Goal: Information Seeking & Learning: Learn about a topic

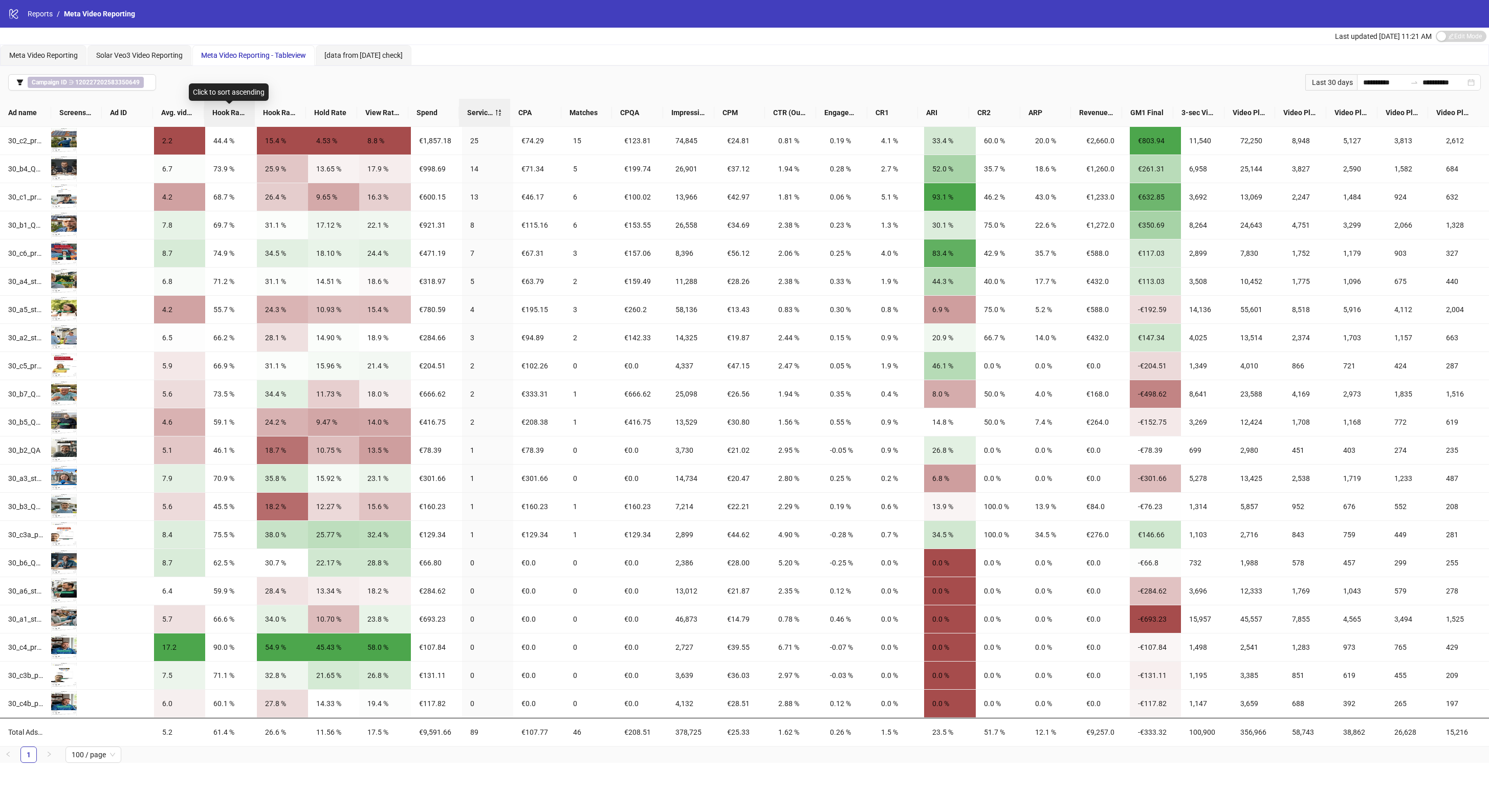
click at [236, 114] on span "Hook Rate 1" at bounding box center [229, 112] width 35 height 11
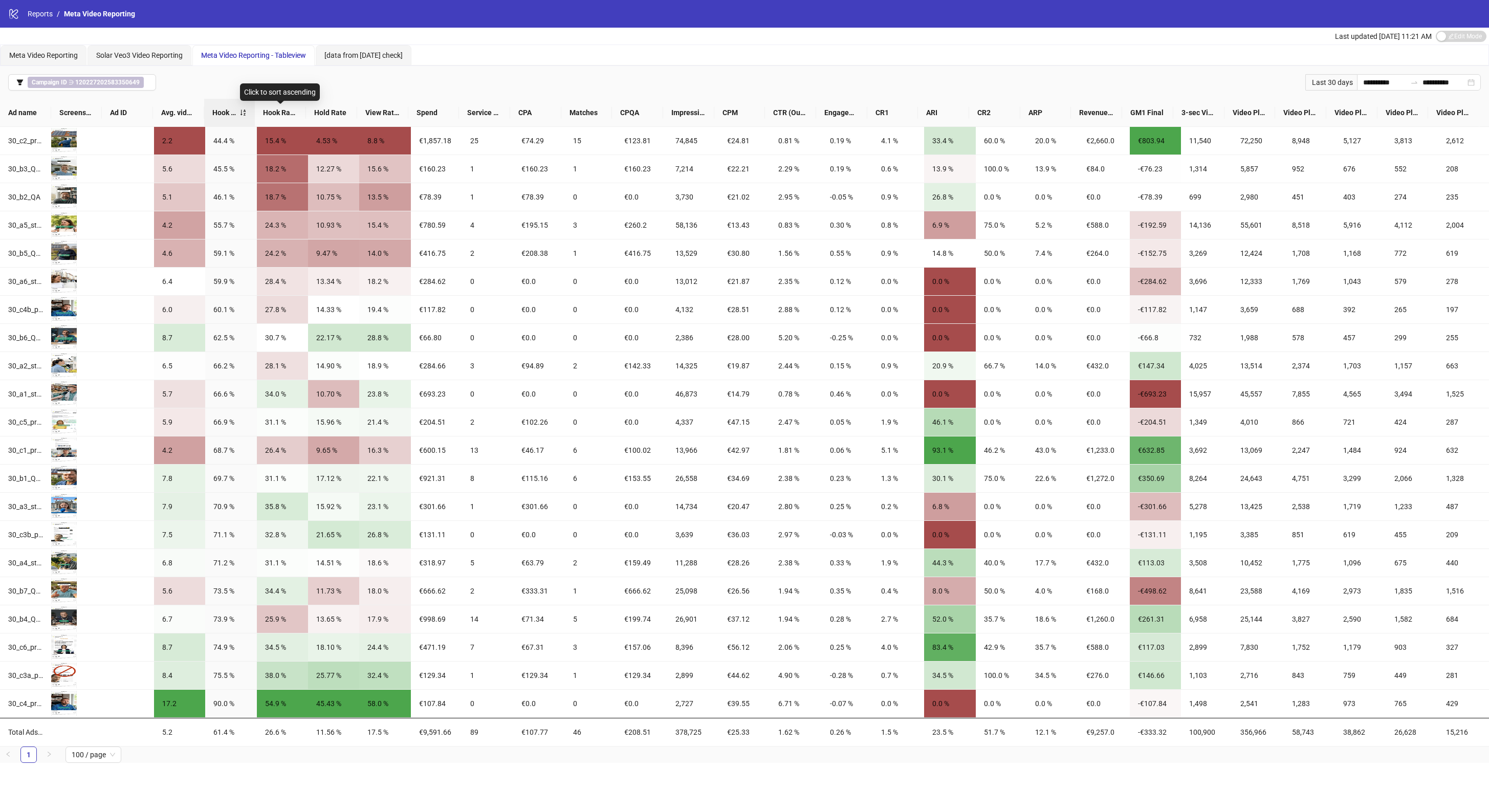
click at [273, 108] on span "Hook Rate 3" at bounding box center [280, 112] width 35 height 11
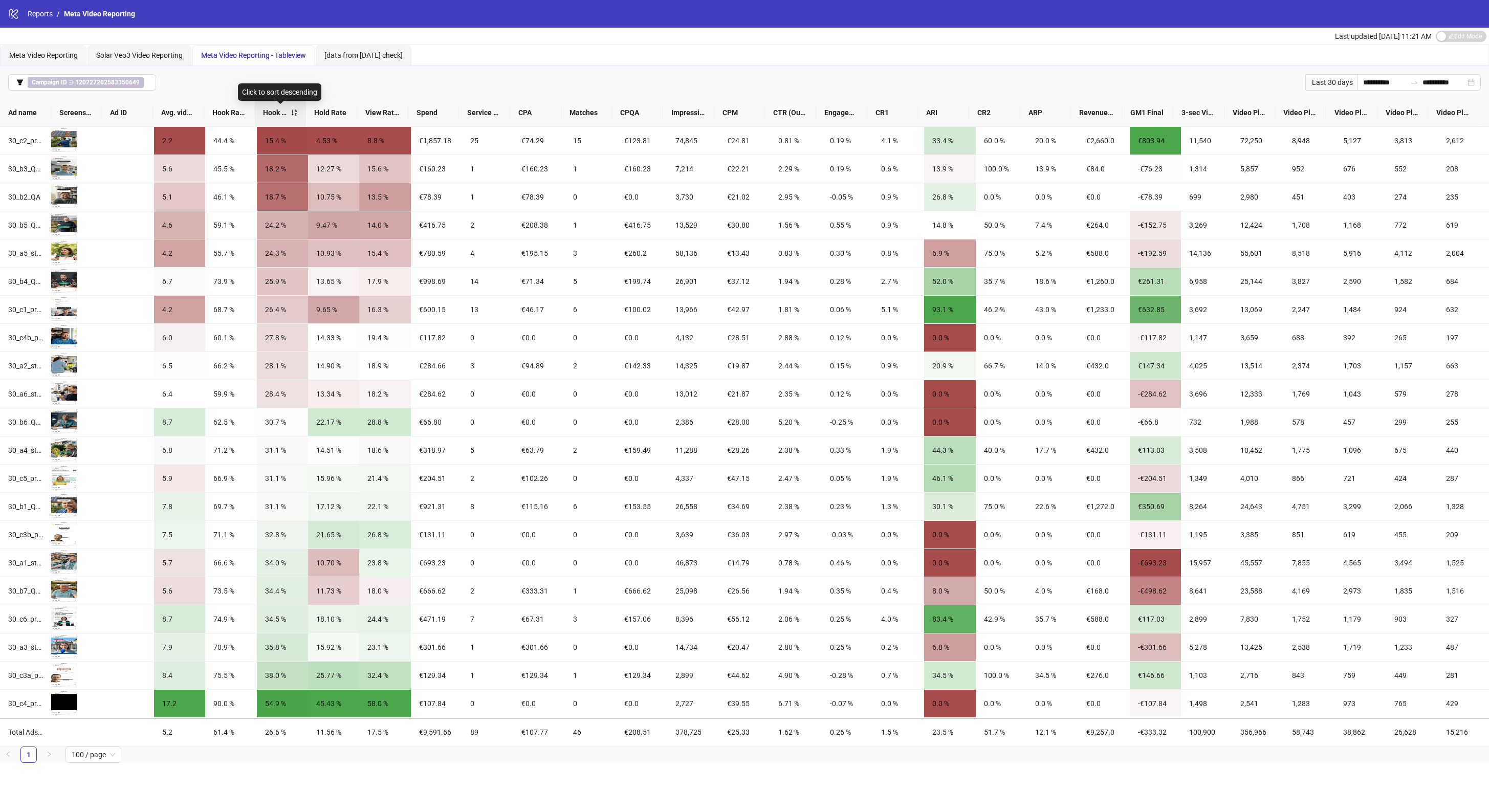
click at [273, 108] on span "Hook Rate 3" at bounding box center [277, 112] width 28 height 11
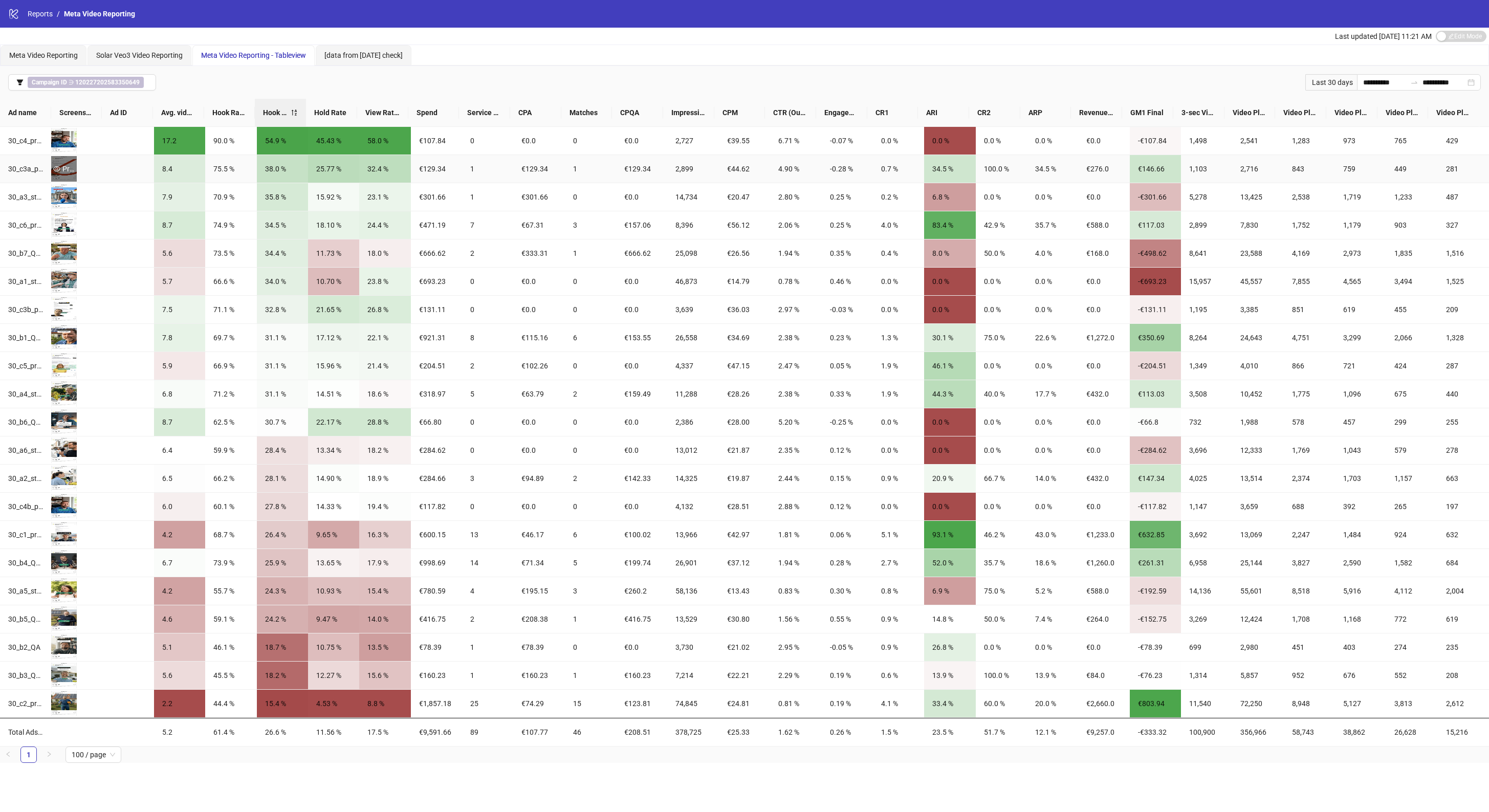
click at [69, 168] on div "Preview" at bounding box center [64, 168] width 25 height 11
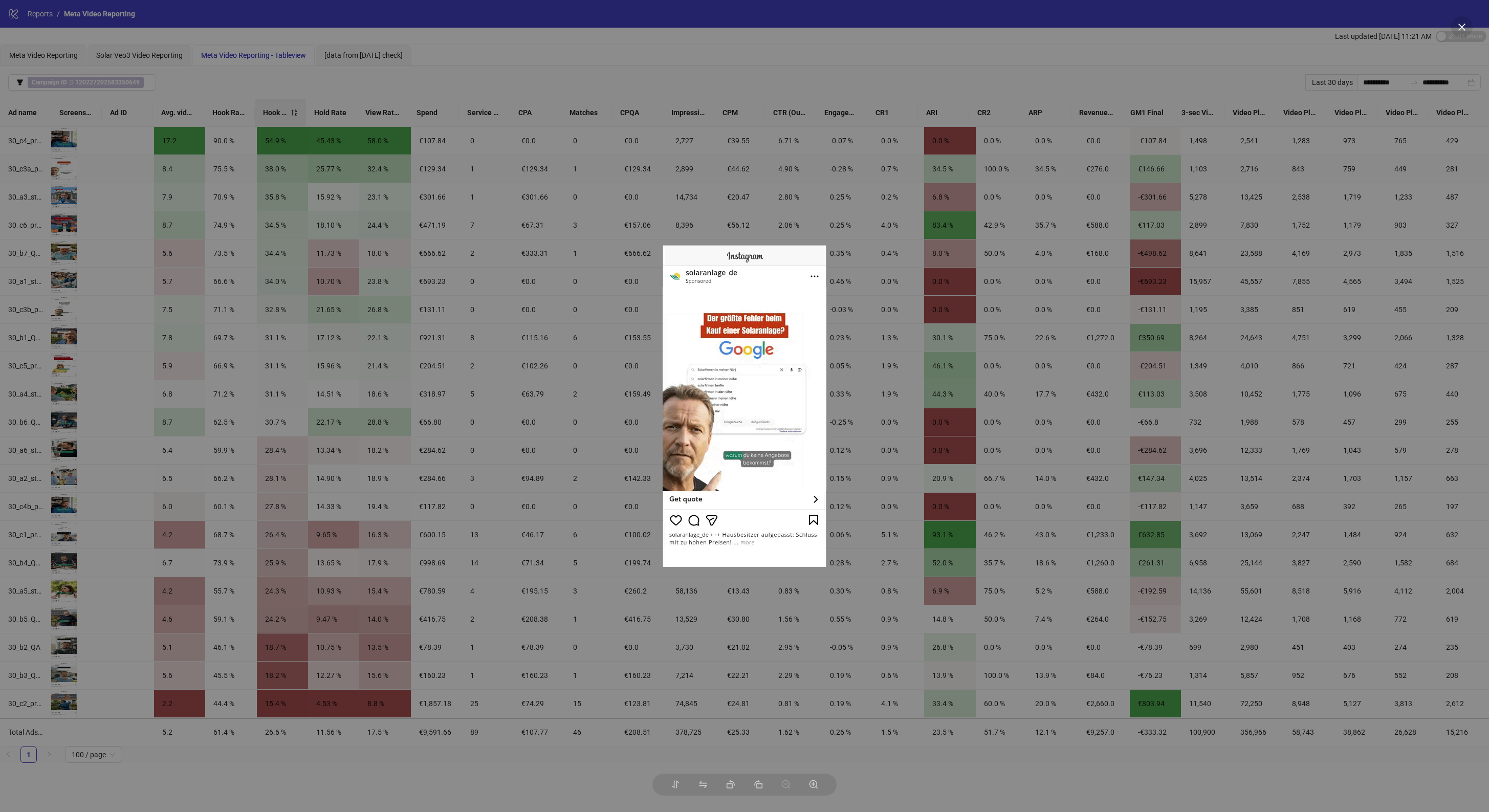
click at [735, 412] on img at bounding box center [744, 406] width 164 height 322
click at [500, 77] on div at bounding box center [744, 406] width 1489 height 812
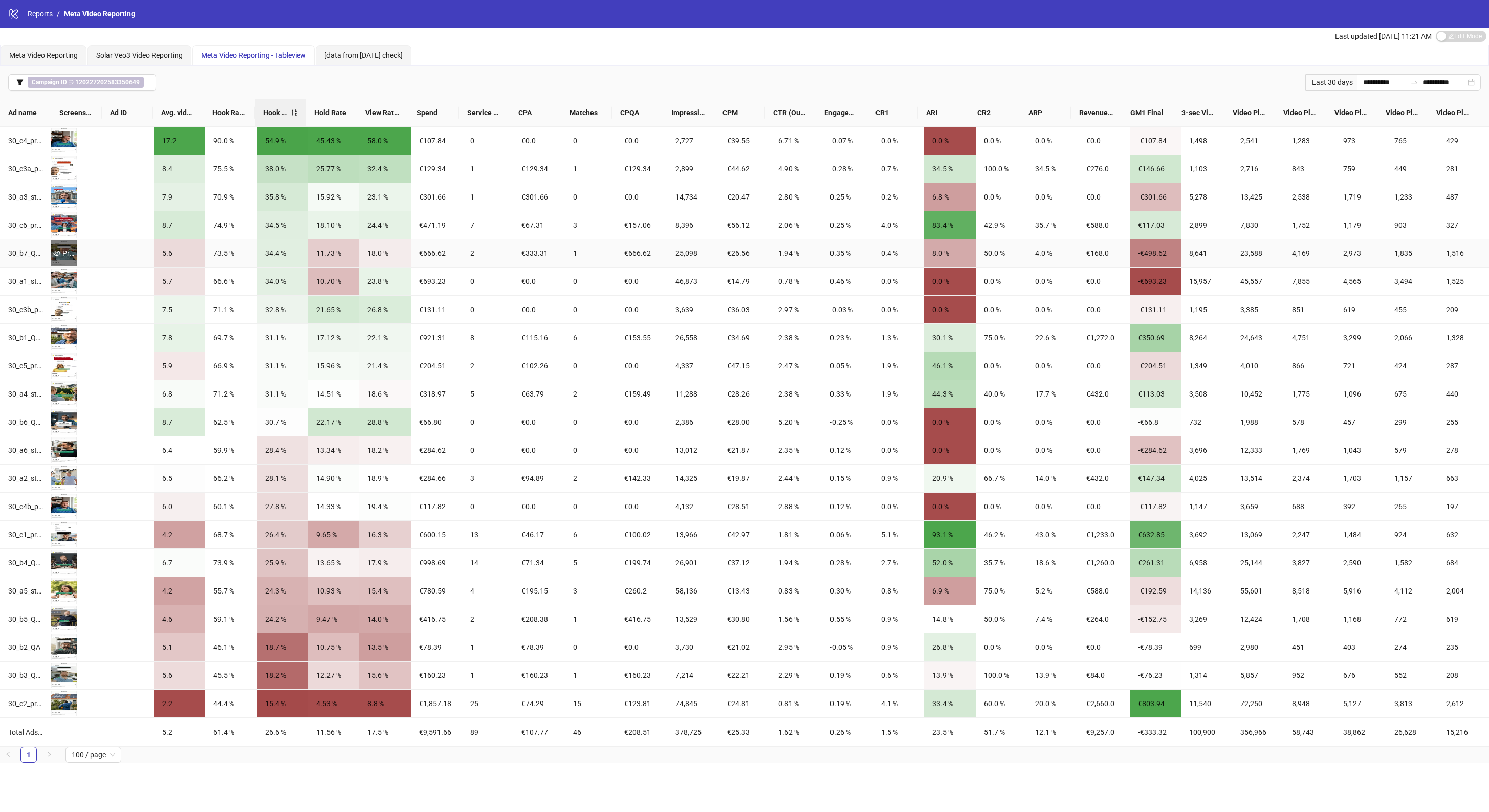
click at [71, 258] on div "Preview" at bounding box center [64, 253] width 25 height 11
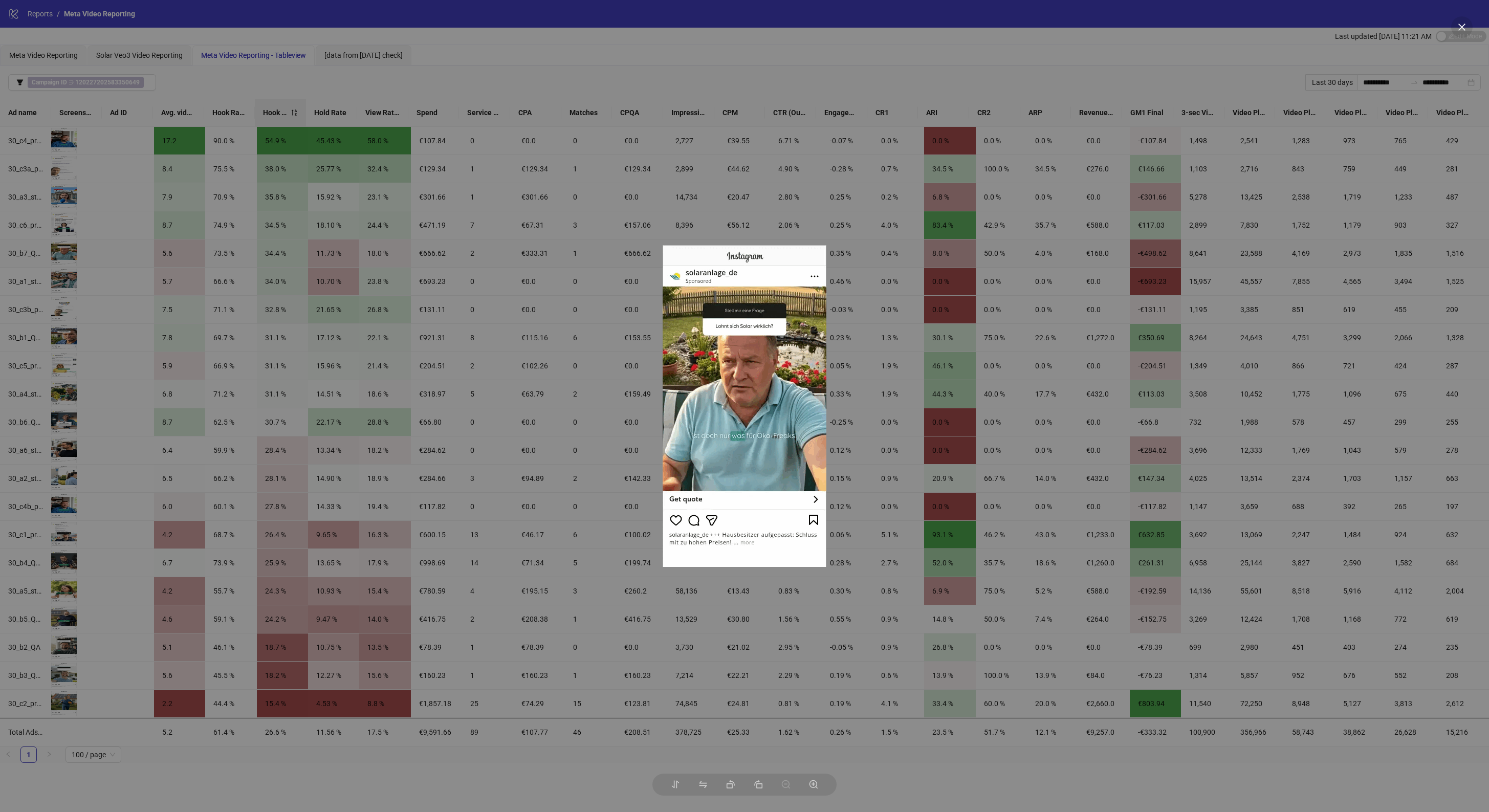
click at [538, 255] on div at bounding box center [744, 406] width 1489 height 812
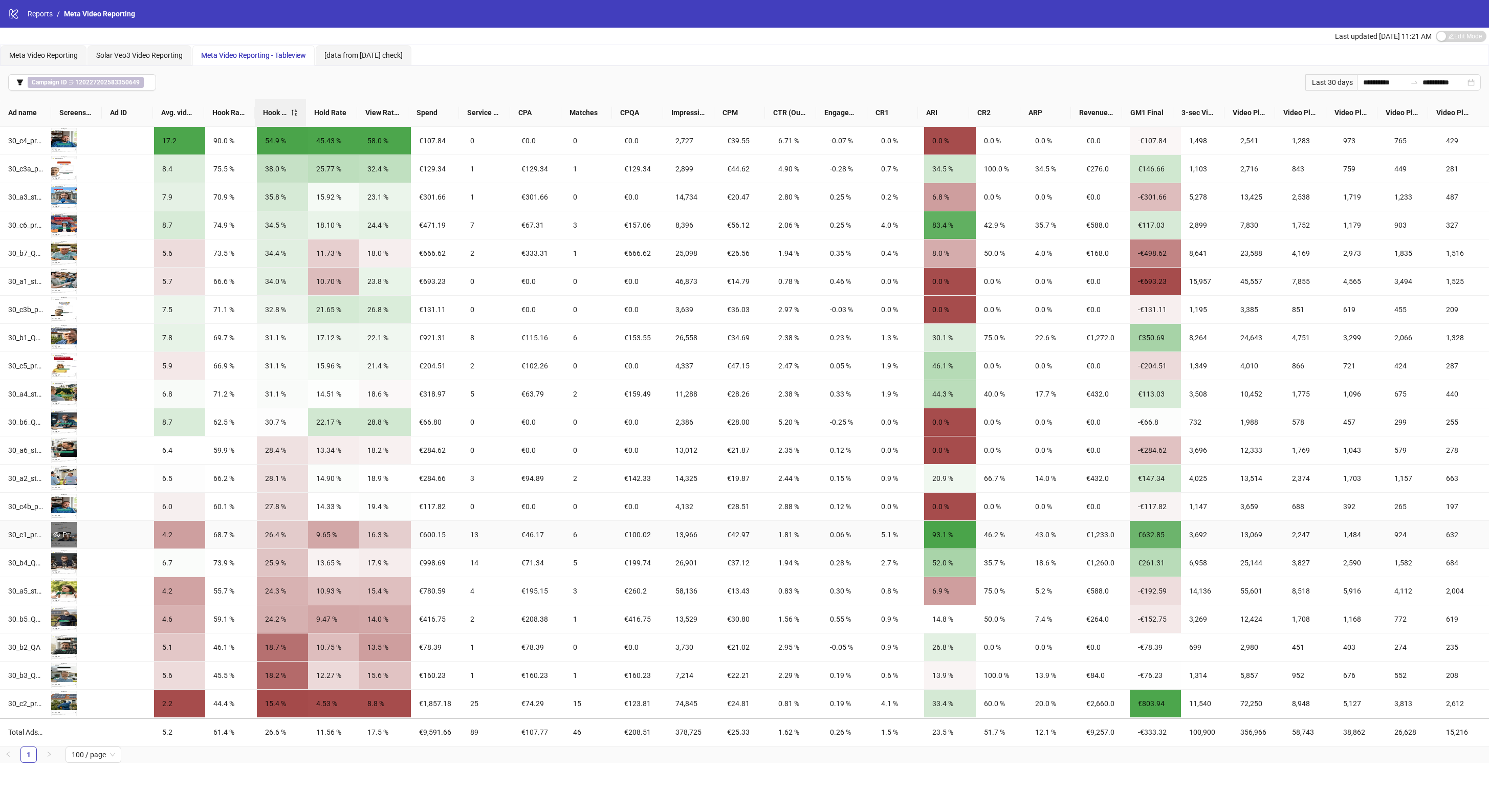
click at [65, 531] on div "Preview" at bounding box center [64, 534] width 25 height 11
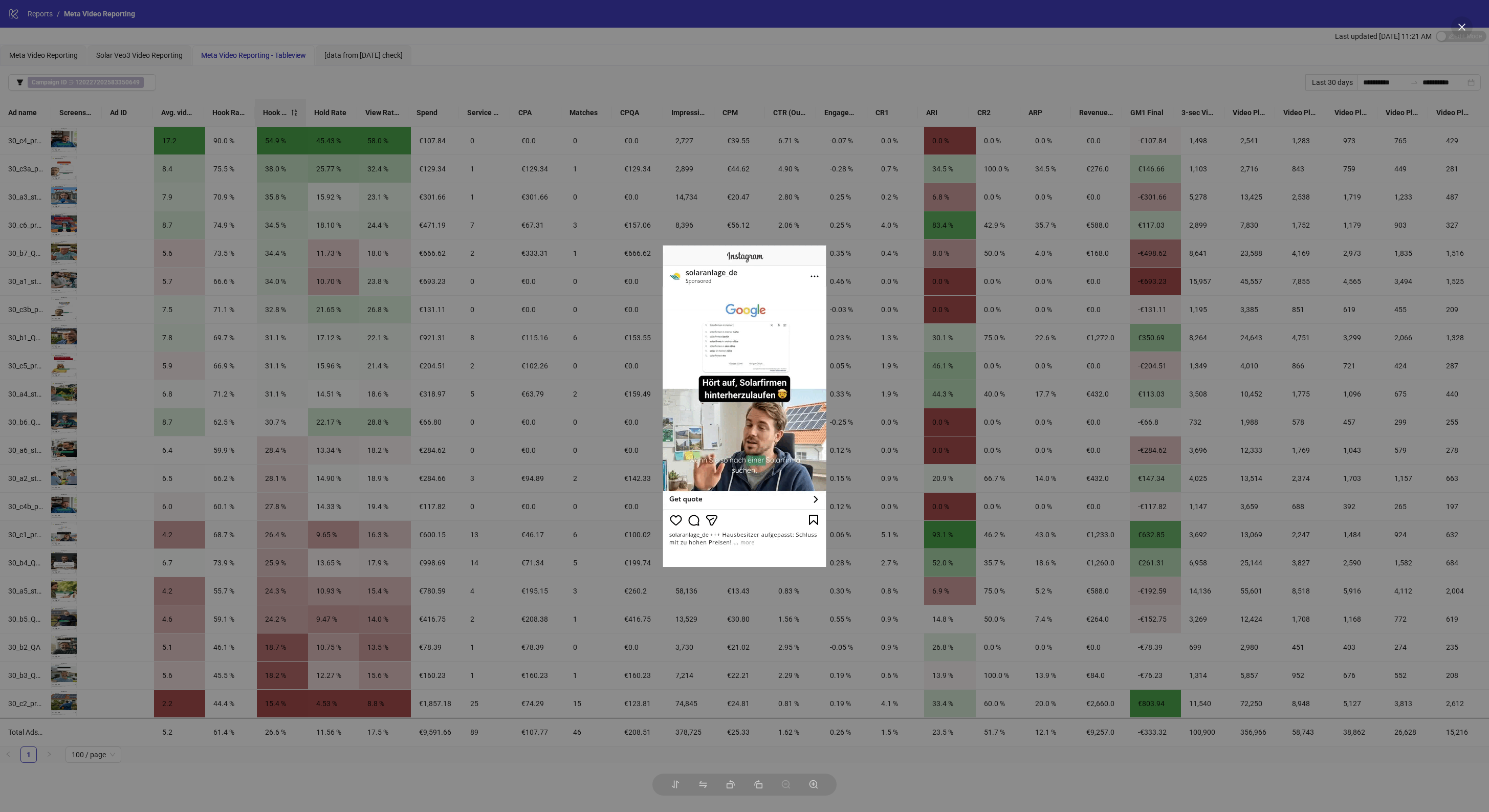
click at [827, 65] on div at bounding box center [744, 406] width 1489 height 812
